Goal: Entertainment & Leisure: Consume media (video, audio)

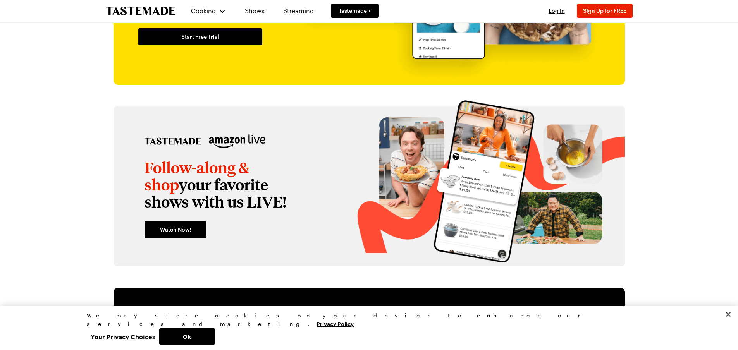
scroll to position [1008, 0]
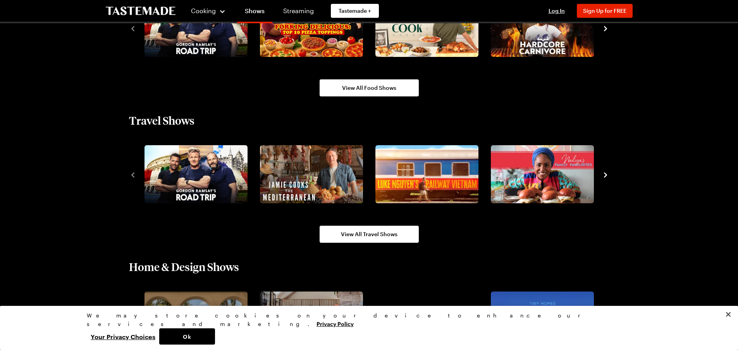
scroll to position [775, 0]
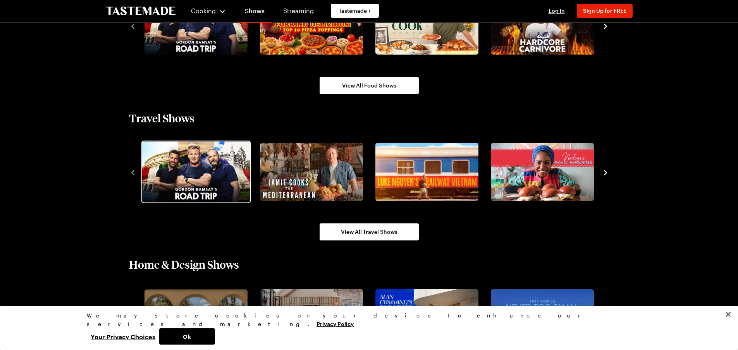
click at [206, 171] on img "1 / 10" at bounding box center [196, 171] width 108 height 61
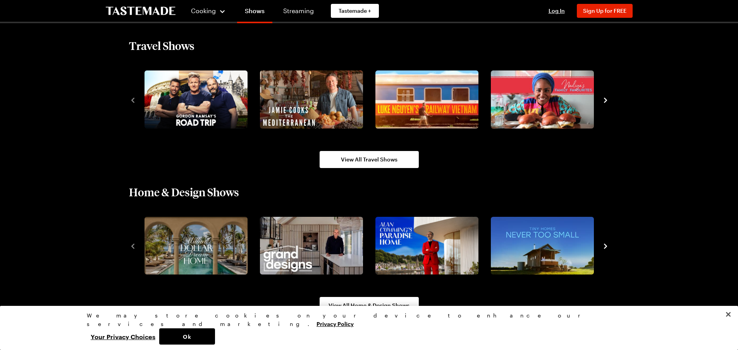
scroll to position [853, 0]
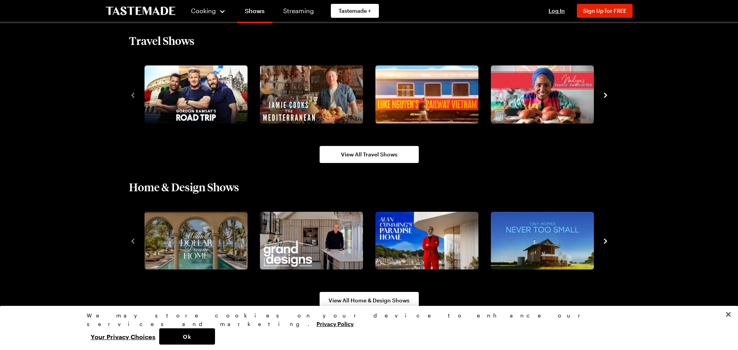
click at [607, 240] on icon "navigate to next item" at bounding box center [606, 242] width 8 height 8
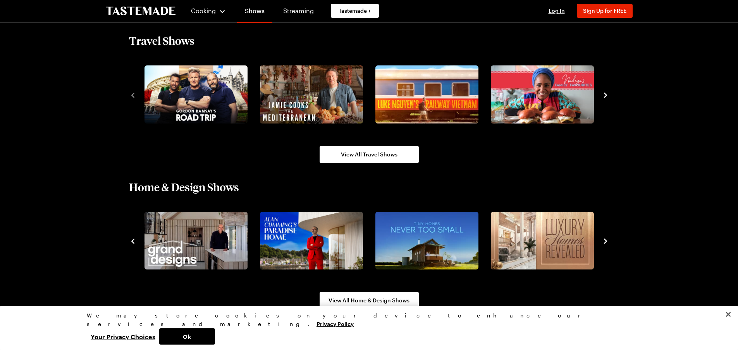
click at [607, 240] on icon "navigate to next item" at bounding box center [606, 242] width 8 height 8
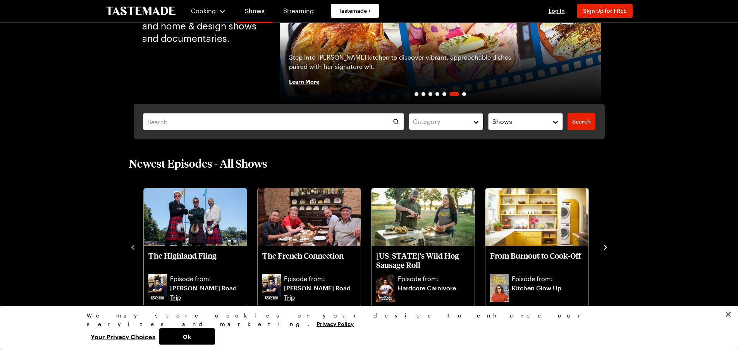
scroll to position [194, 0]
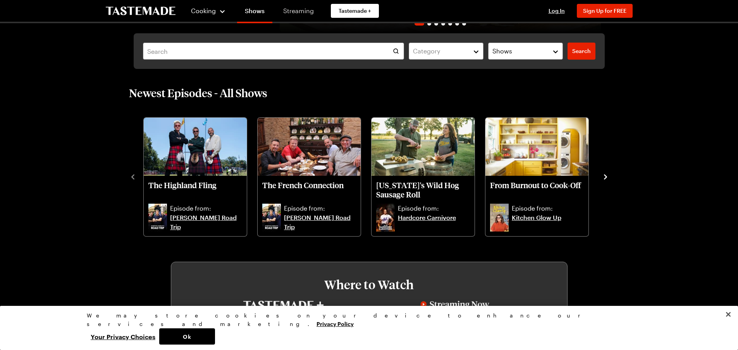
click at [292, 16] on link "Streaming" at bounding box center [299, 11] width 46 height 22
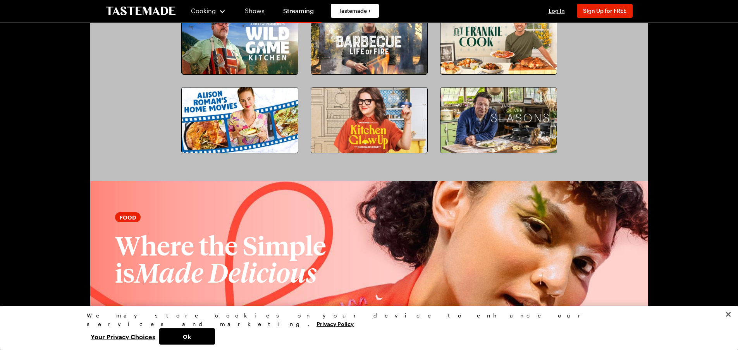
scroll to position [775, 0]
